Goal: Check status: Check status

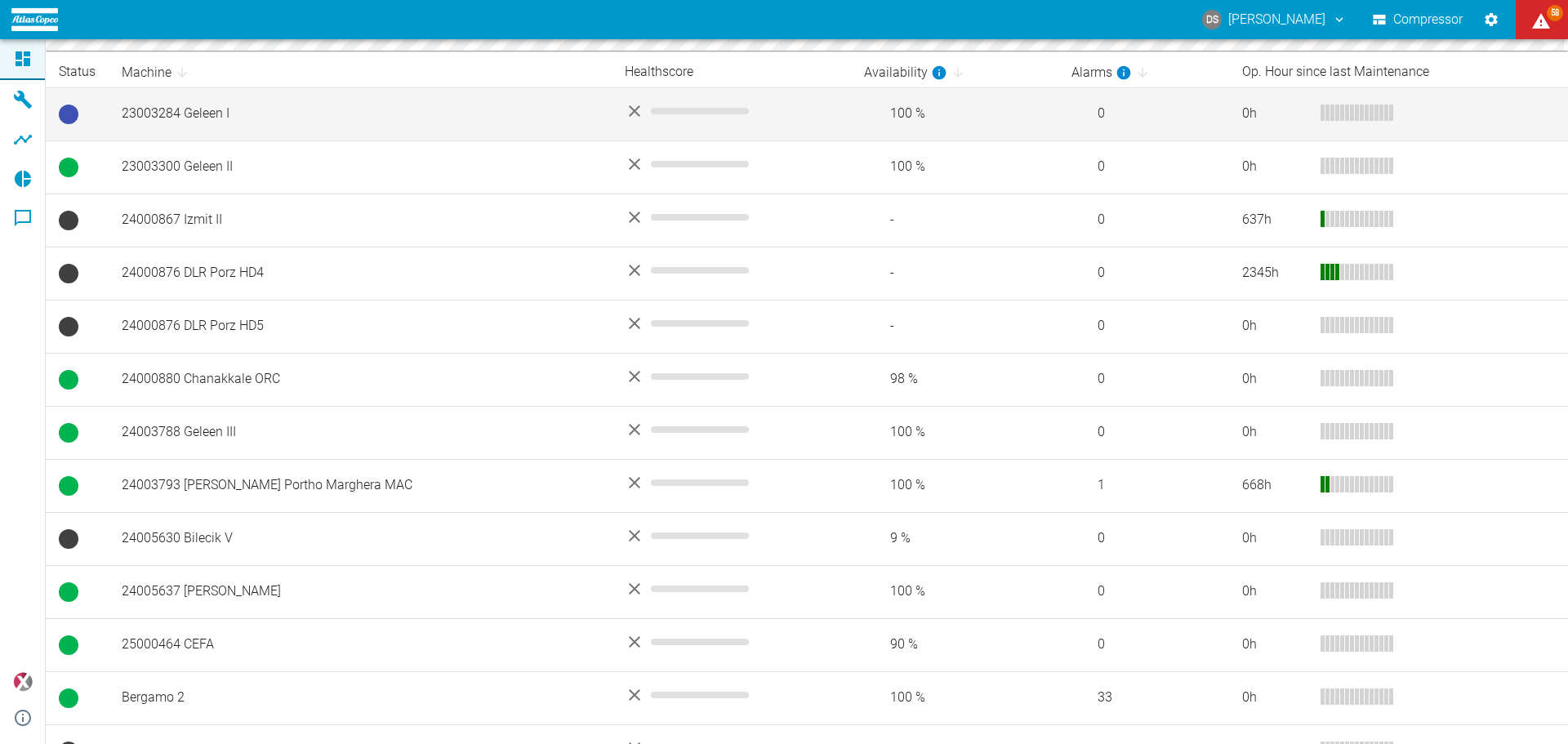
scroll to position [389, 0]
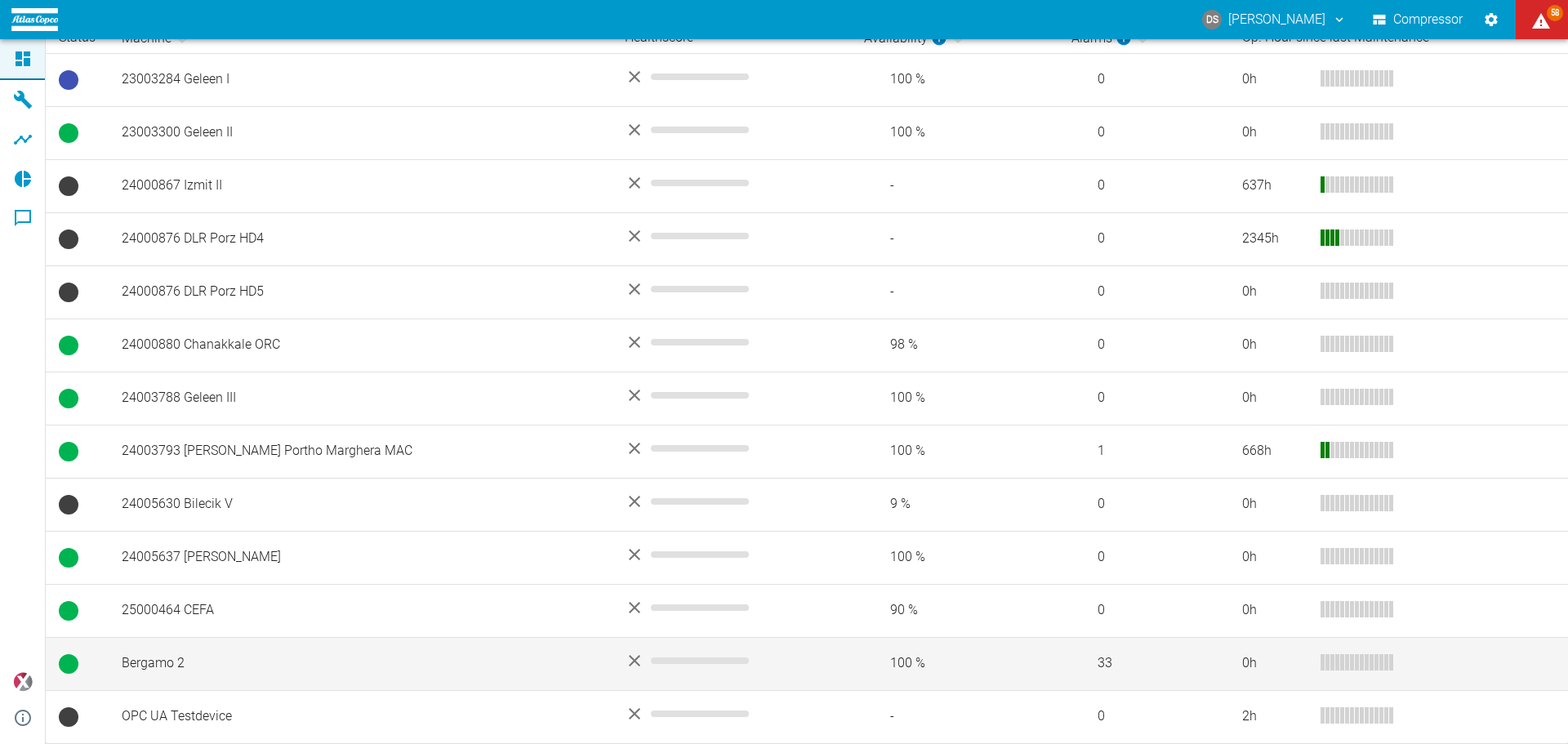
click at [146, 658] on td "Bergamo 2" at bounding box center [360, 664] width 503 height 53
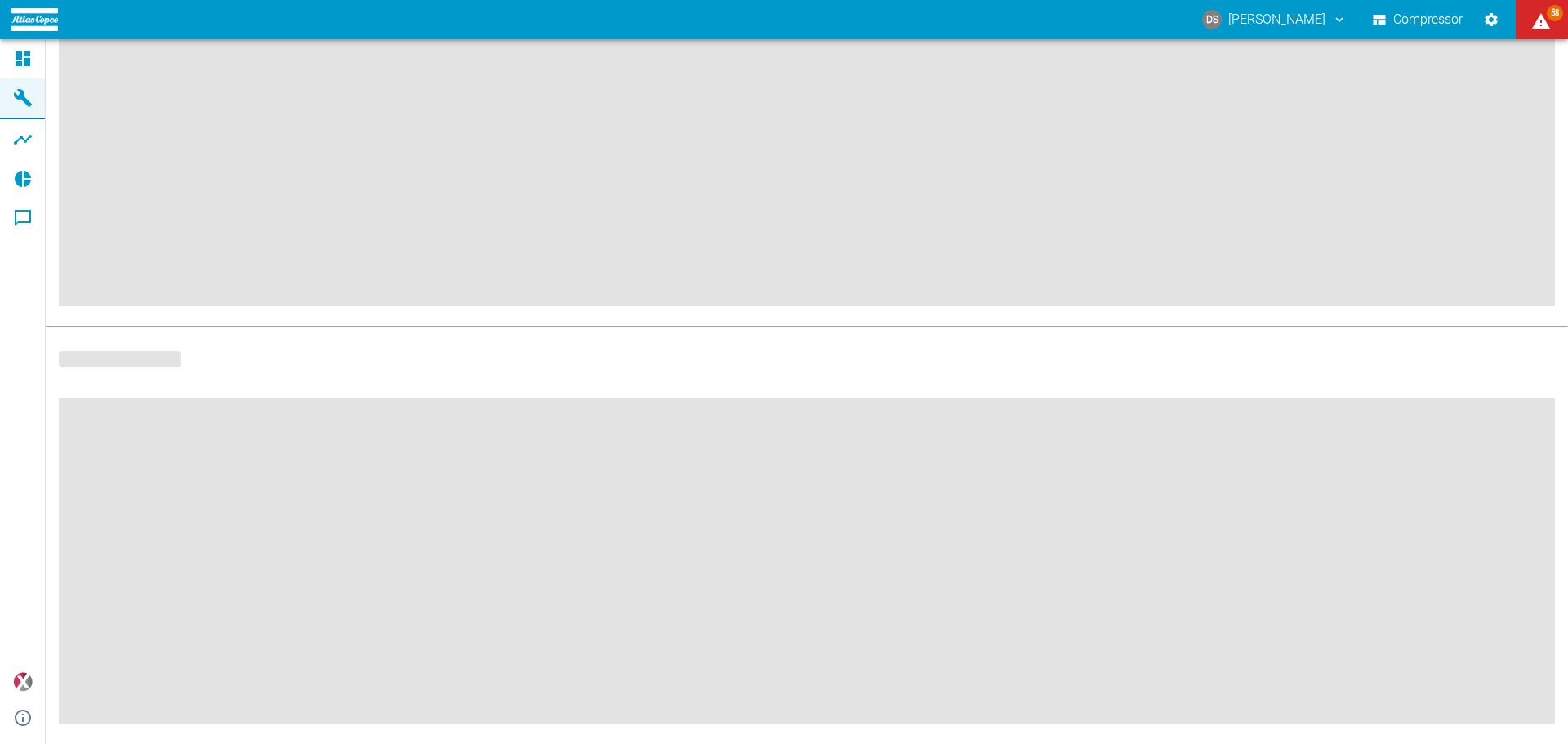
scroll to position [246, 0]
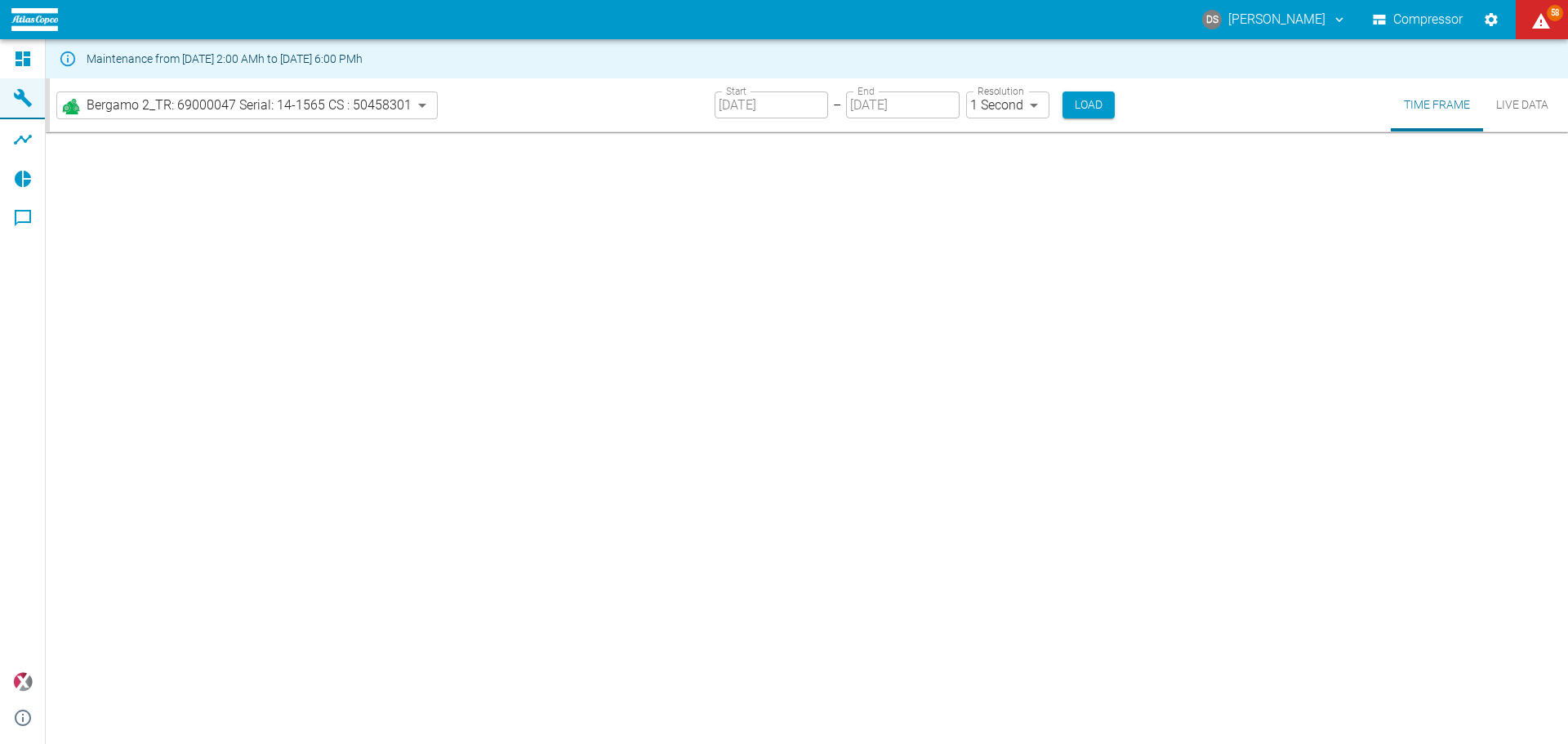
type input "2min"
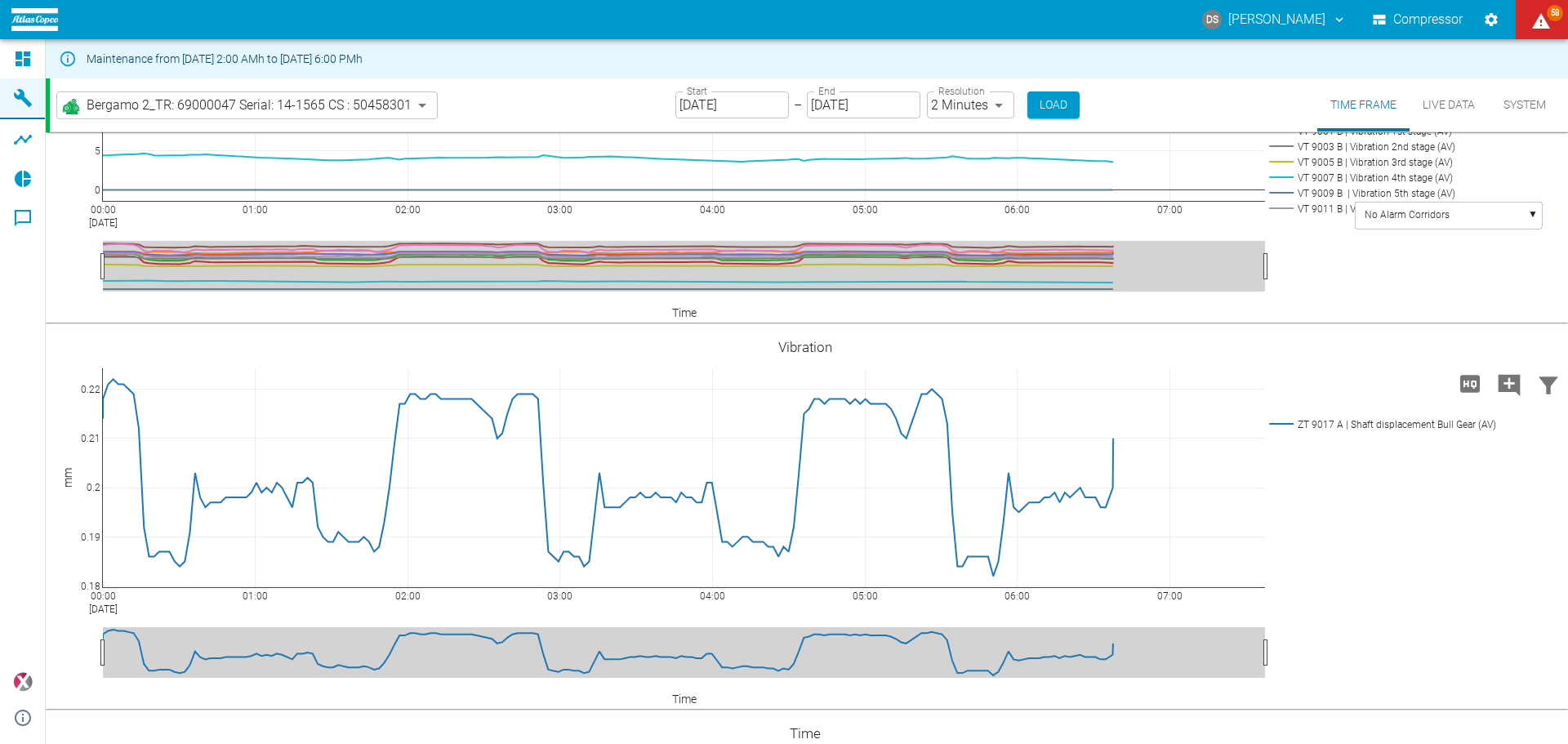
scroll to position [572, 0]
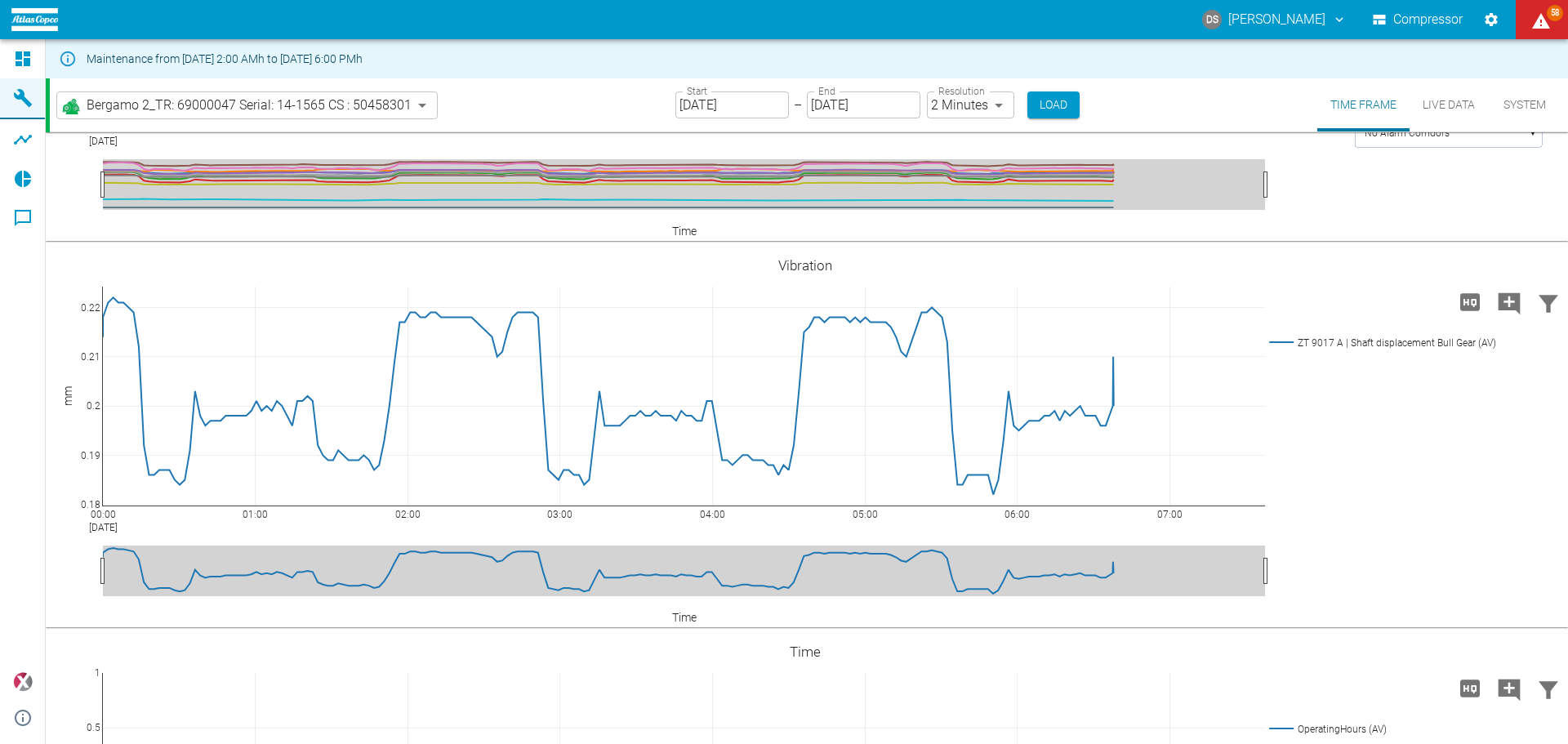
click at [747, 107] on input "[DATE]" at bounding box center [732, 105] width 113 height 27
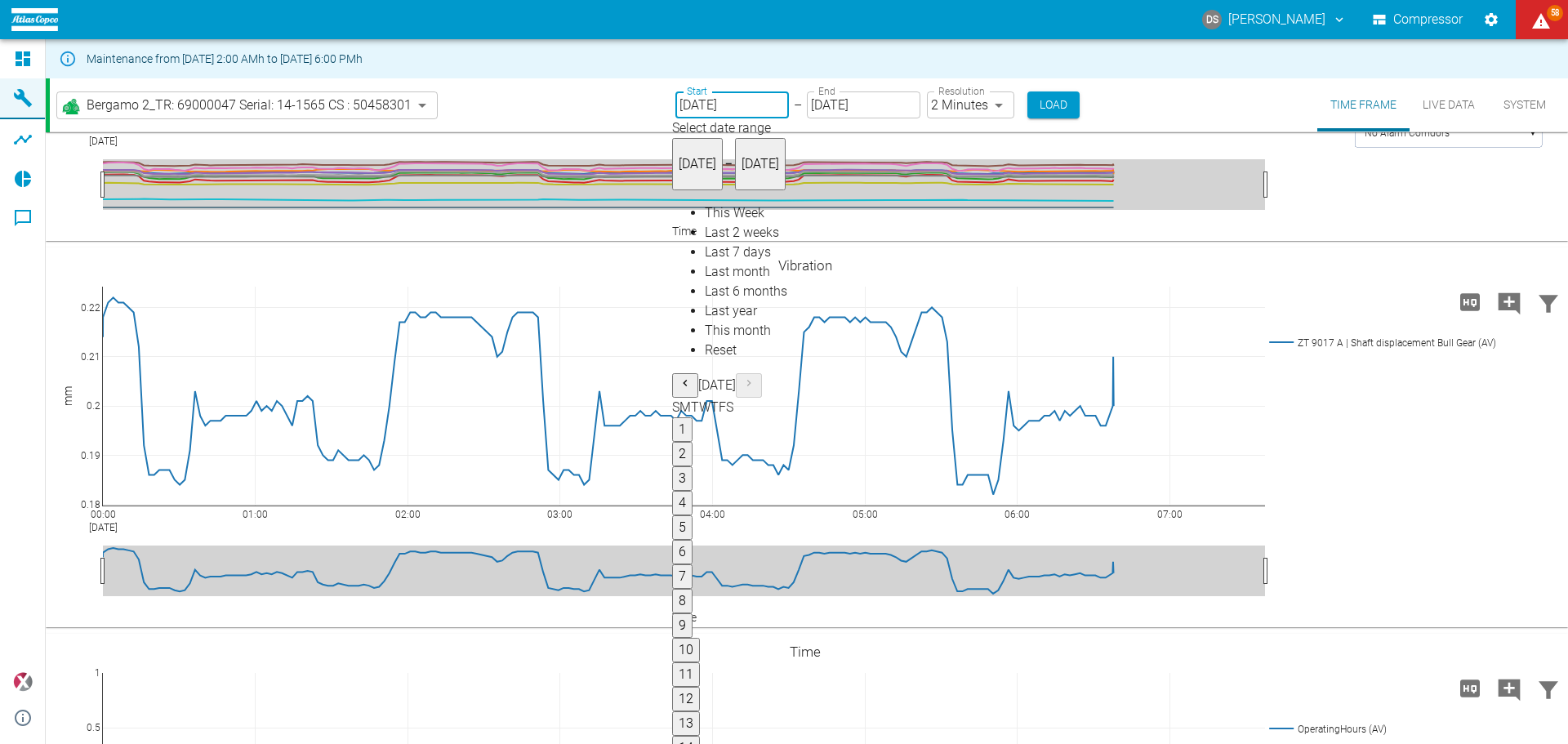
click at [692, 377] on icon "Previous month" at bounding box center [685, 383] width 13 height 13
type input "[DATE]"
type input "10min"
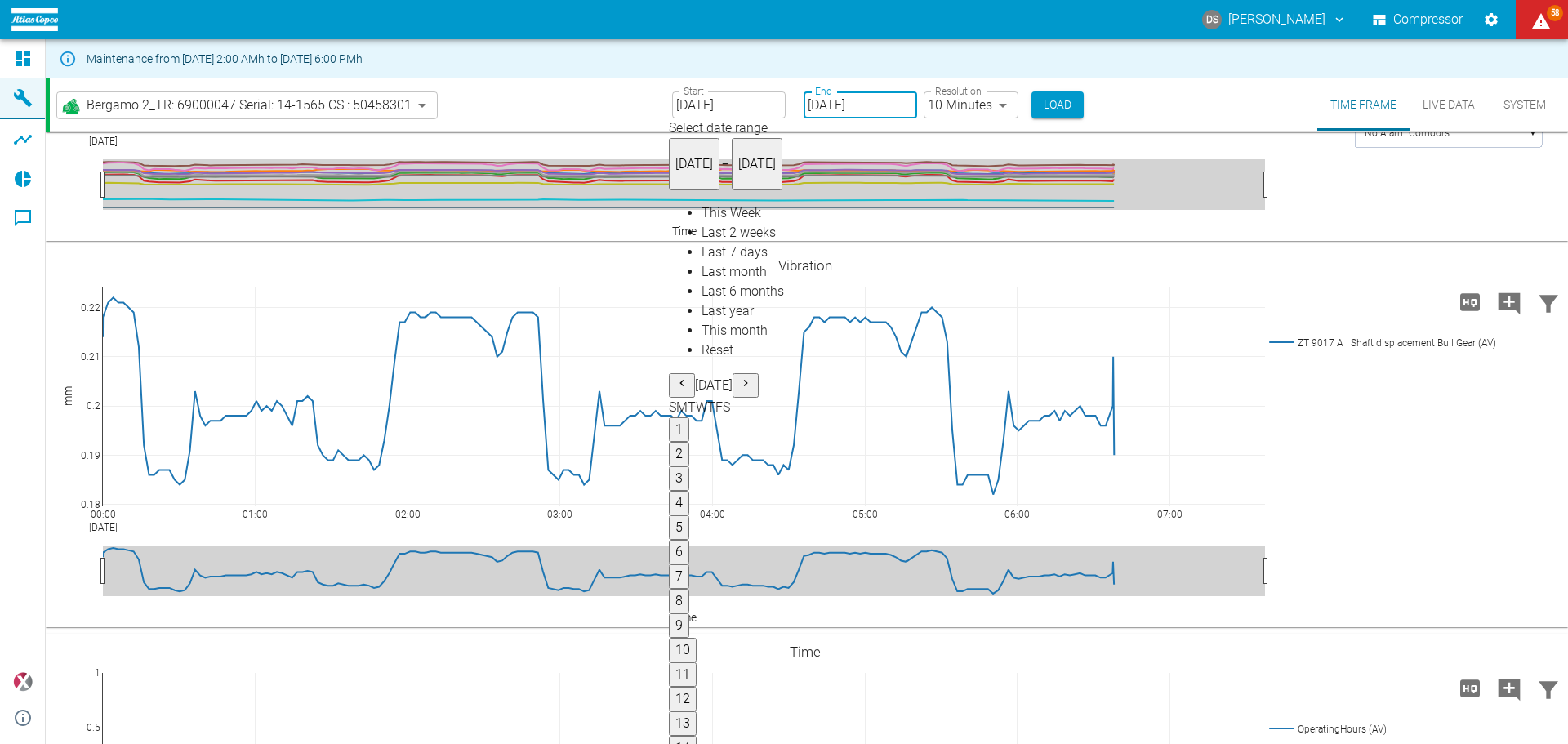
type input "[DATE]"
type input "2min"
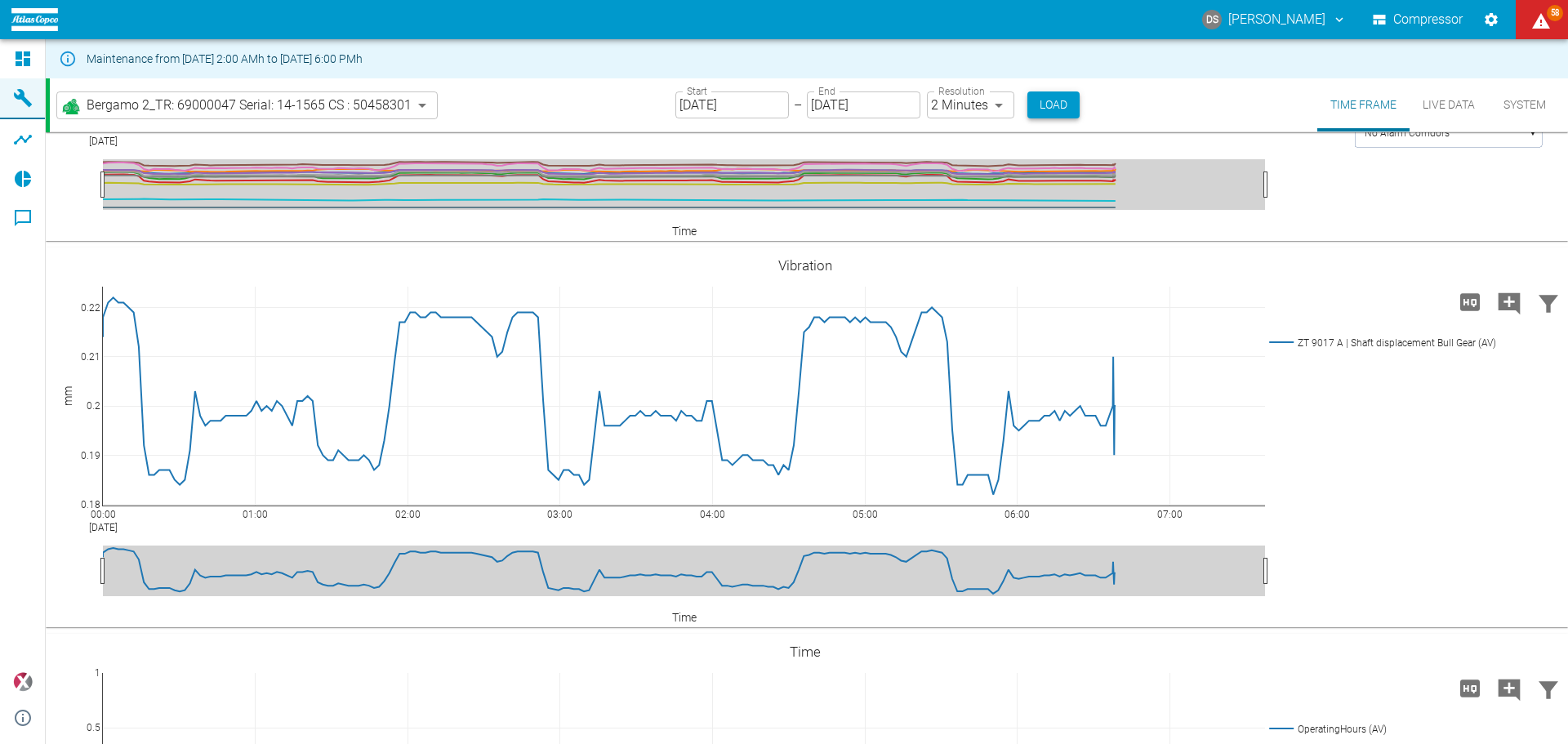
click at [1058, 102] on button "Load" at bounding box center [1054, 105] width 52 height 27
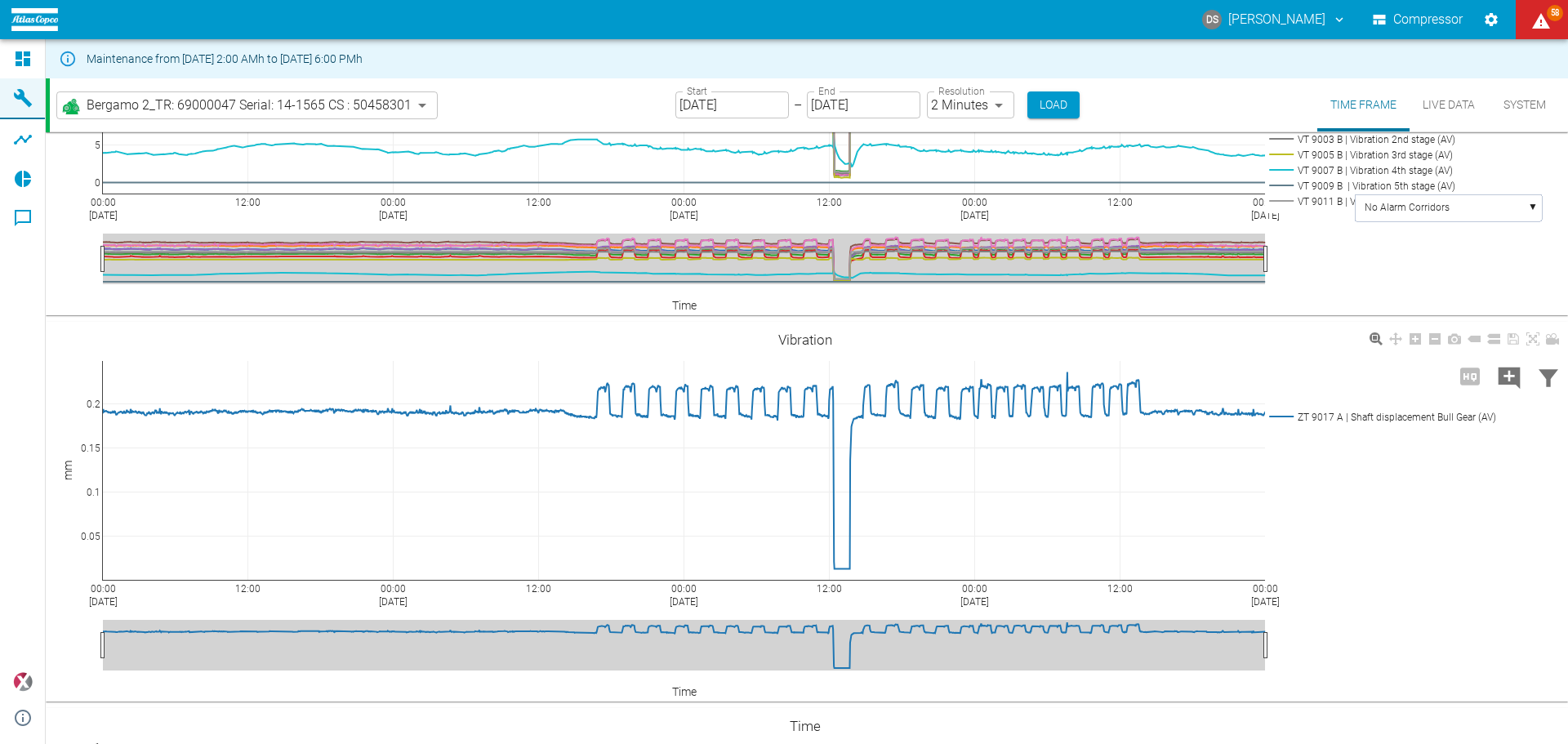
scroll to position [490, 0]
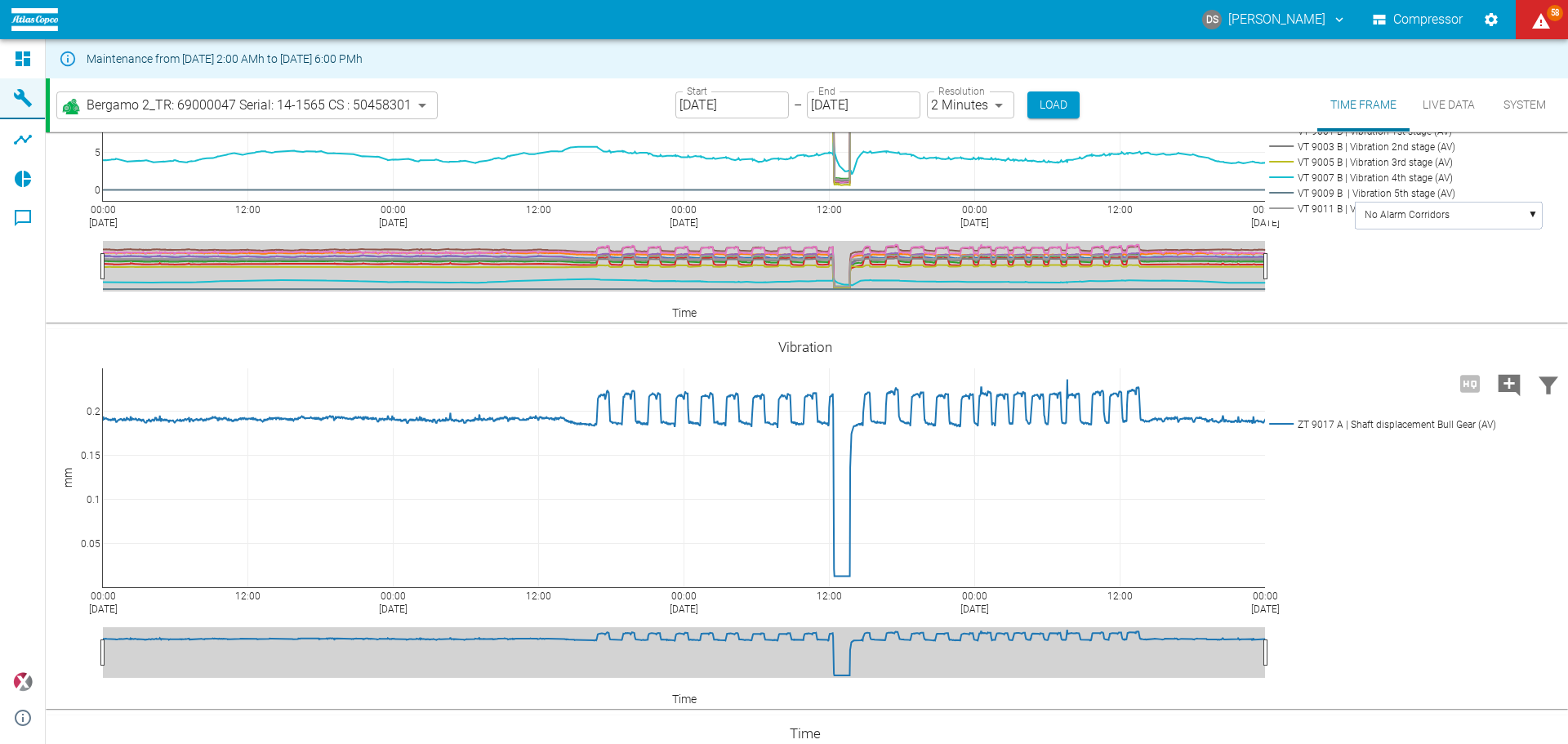
click at [747, 106] on input "[DATE]" at bounding box center [732, 105] width 113 height 27
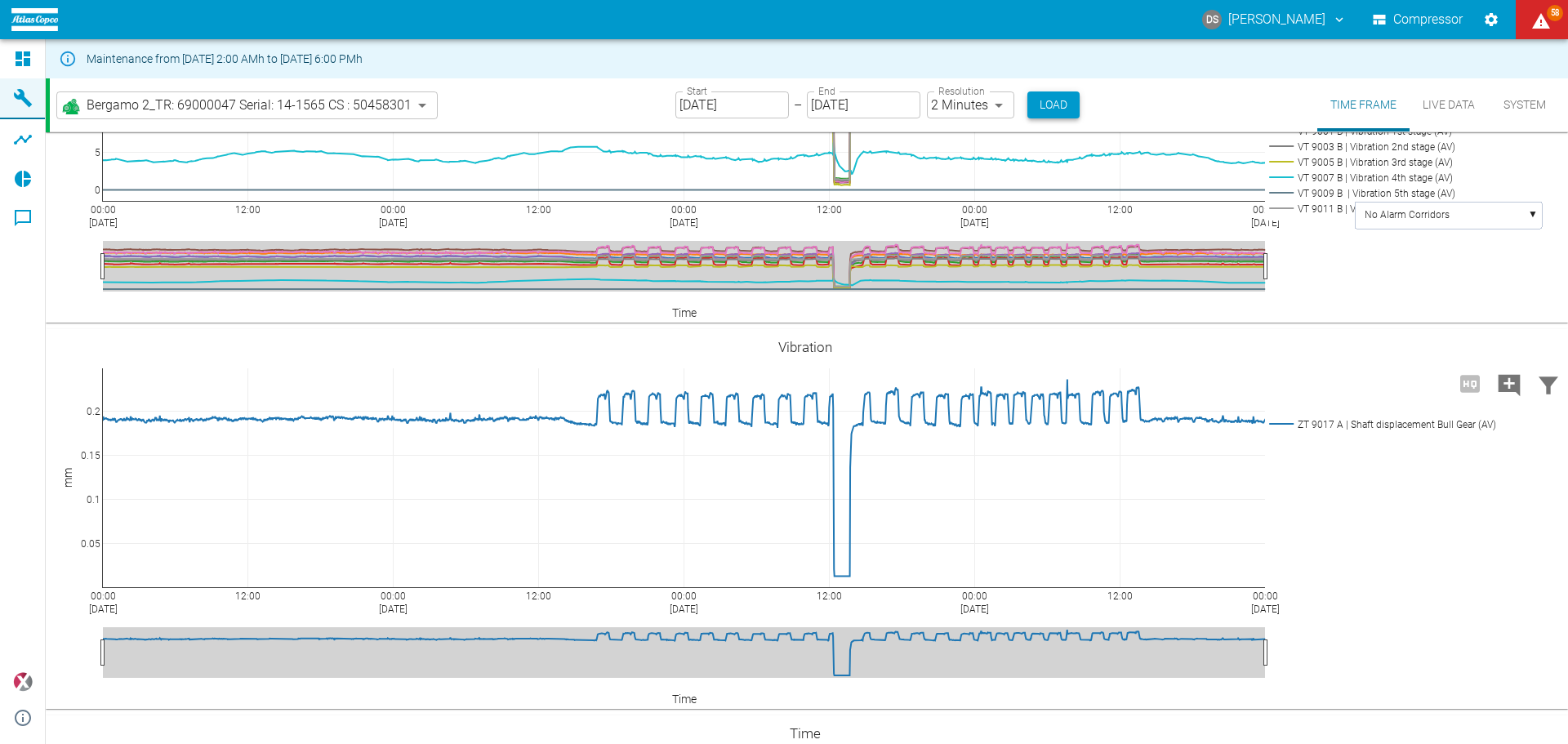
click at [1049, 104] on button "Load" at bounding box center [1054, 105] width 52 height 27
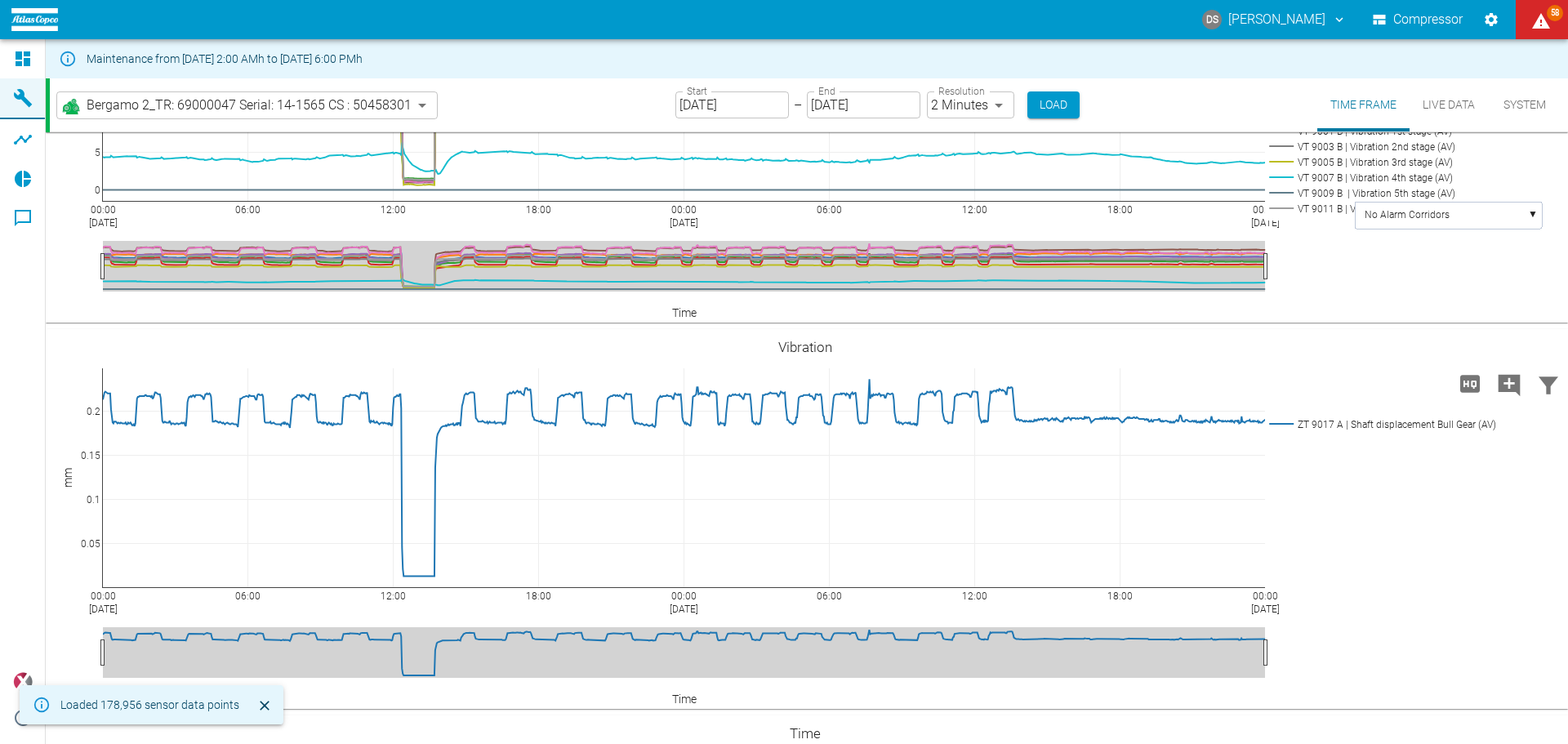
click at [754, 103] on input "[DATE]" at bounding box center [732, 105] width 113 height 27
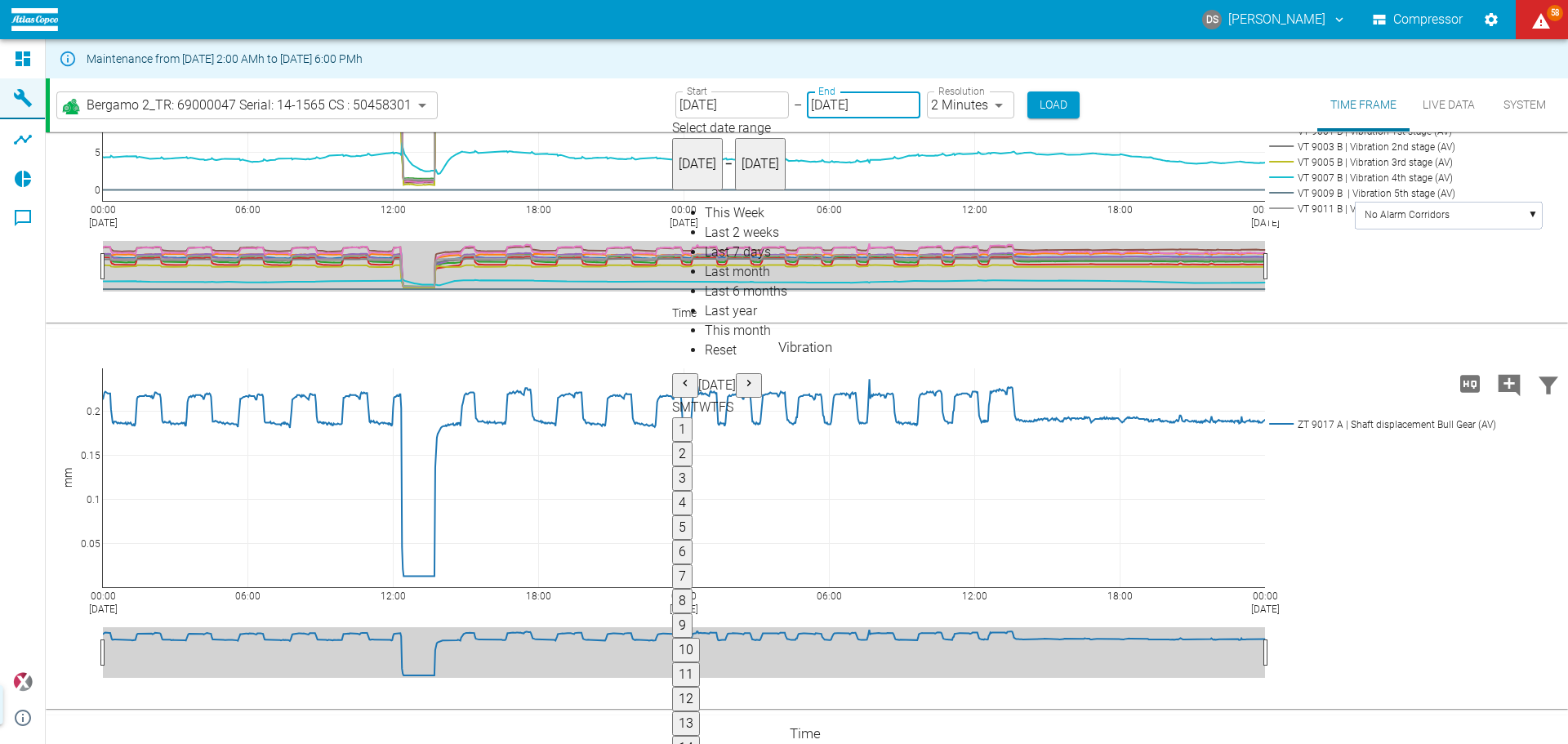
type input "[DATE]"
click at [860, 102] on input "[DATE]" at bounding box center [864, 105] width 113 height 27
type input "[DATE]"
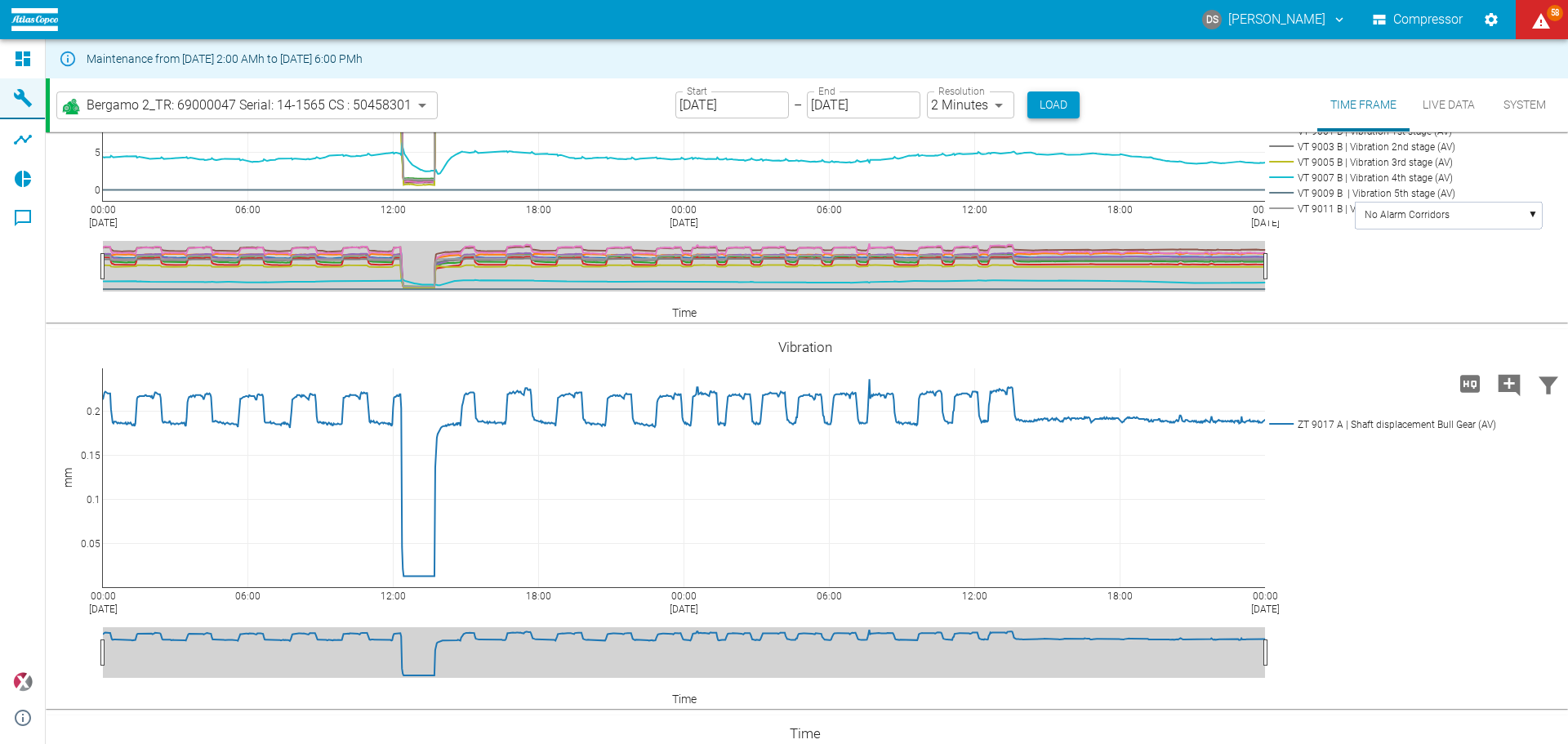
click at [1048, 114] on button "Load" at bounding box center [1054, 105] width 52 height 27
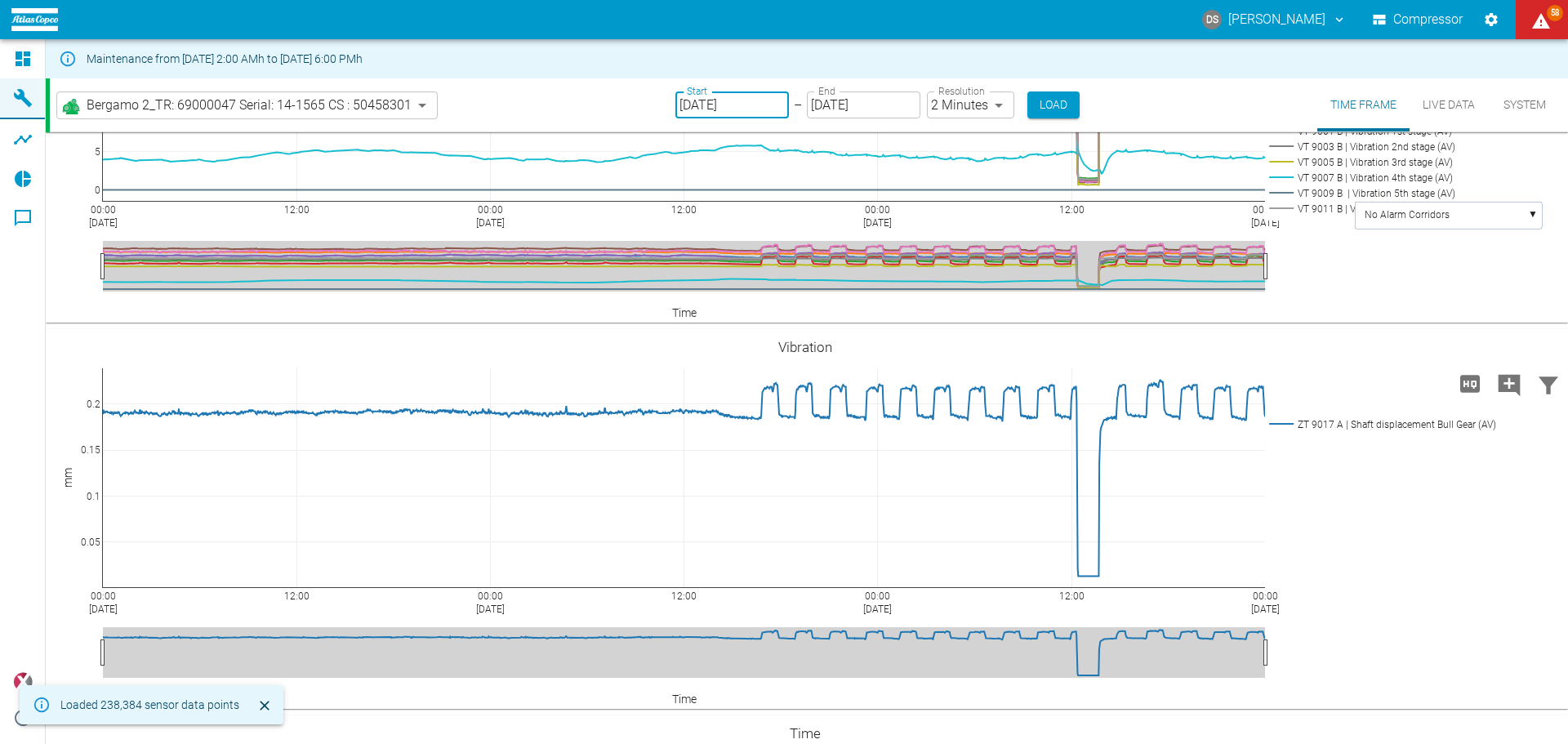
click at [764, 107] on input "[DATE]" at bounding box center [732, 105] width 113 height 27
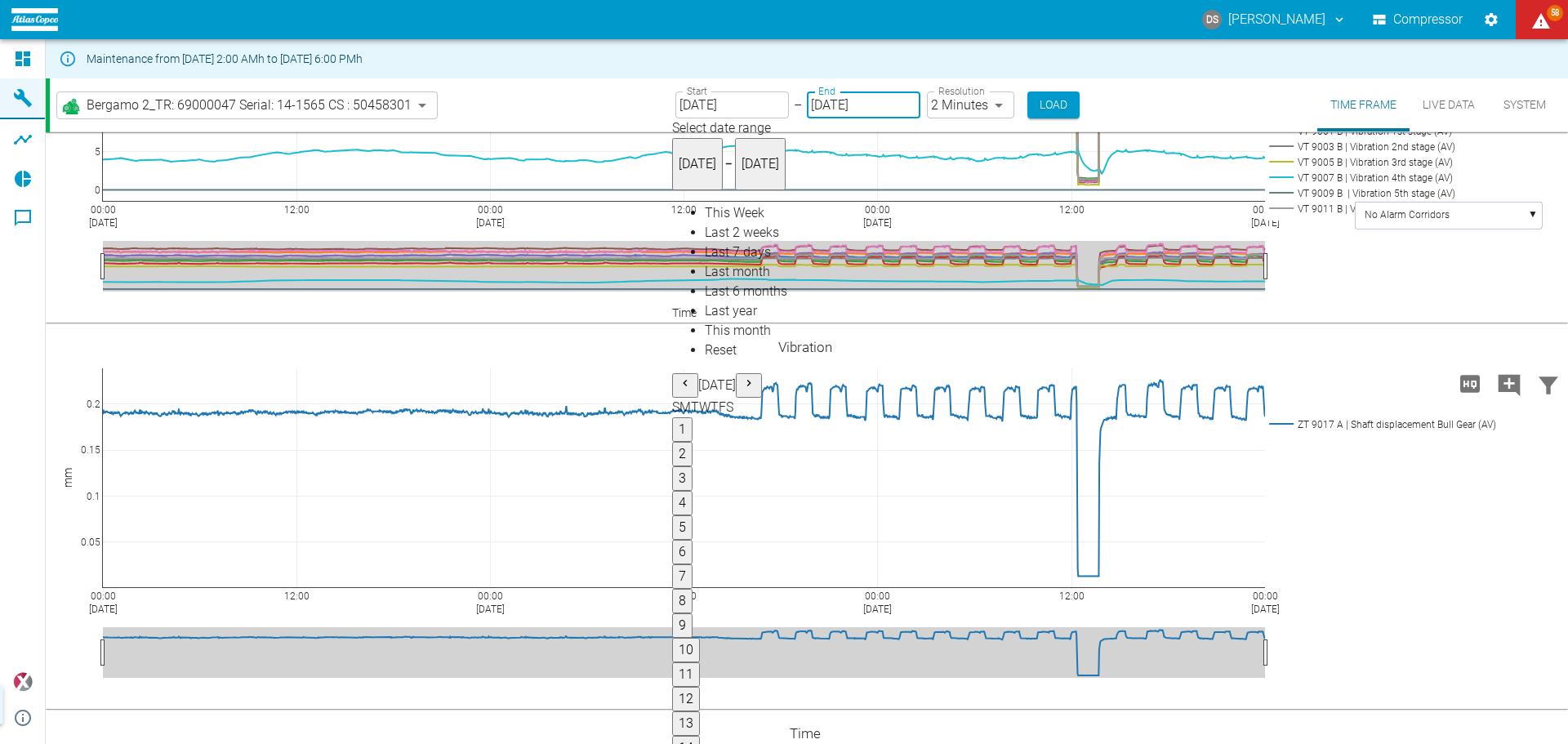
type input "[DATE]"
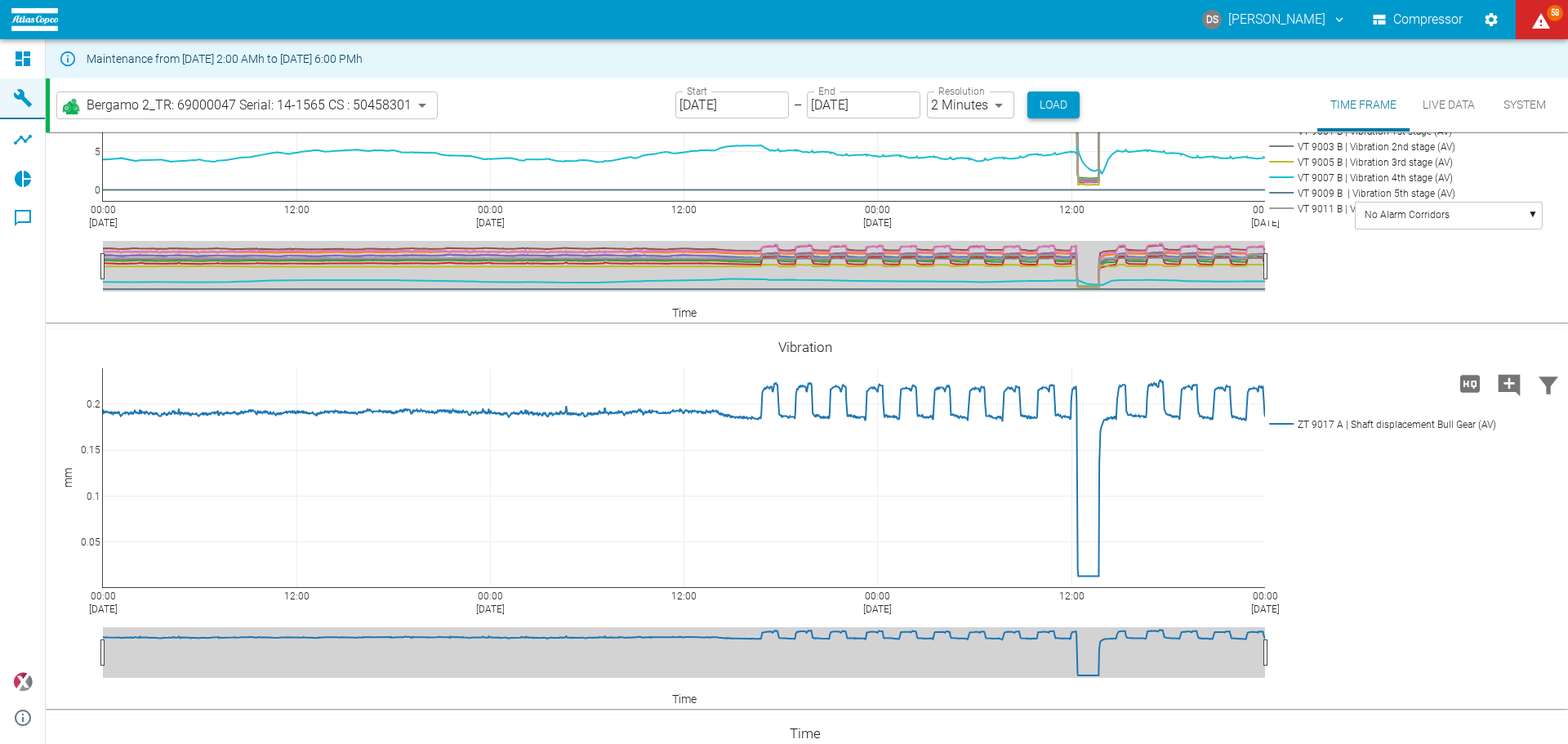
click at [1049, 106] on button "Load" at bounding box center [1054, 105] width 52 height 27
